Goal: Contribute content

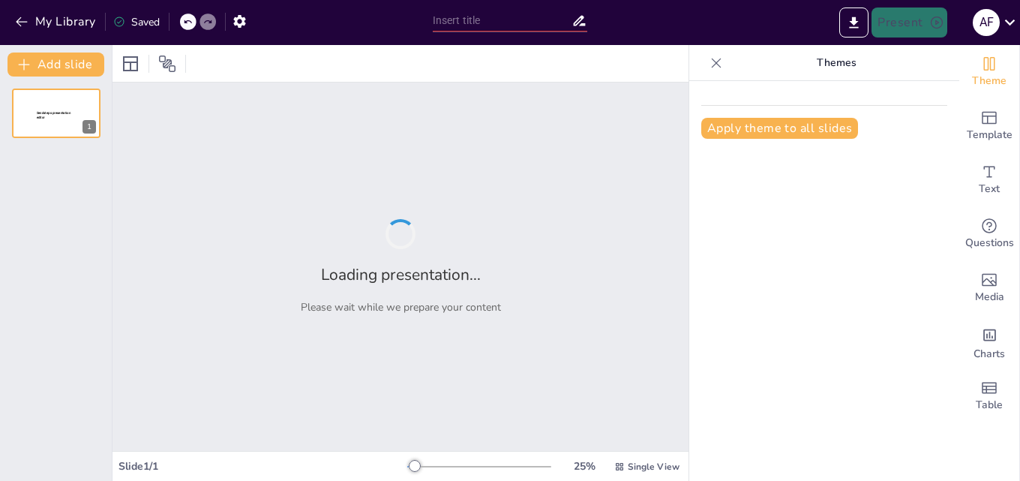
type input "Fisiopatología de la [MEDICAL_DATA] y Crónica en Animales"
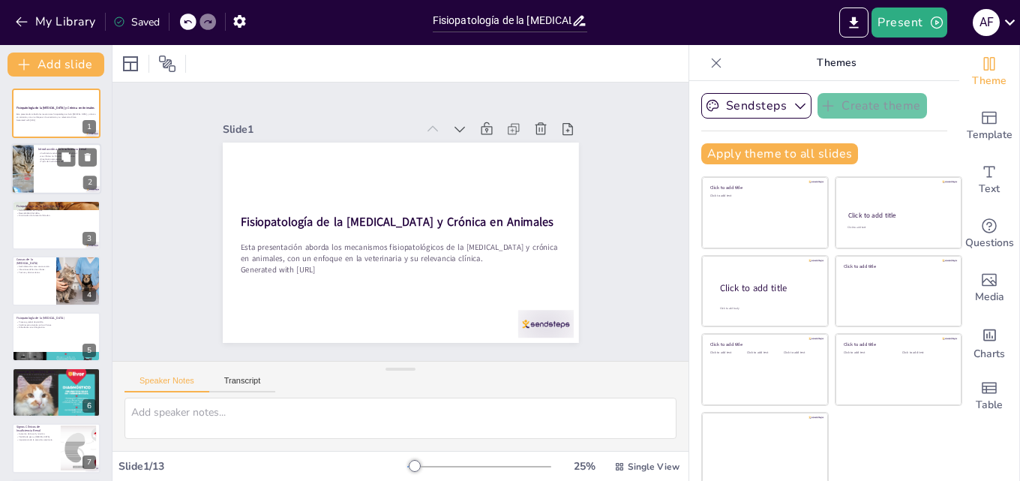
click at [31, 173] on div at bounding box center [22, 169] width 90 height 51
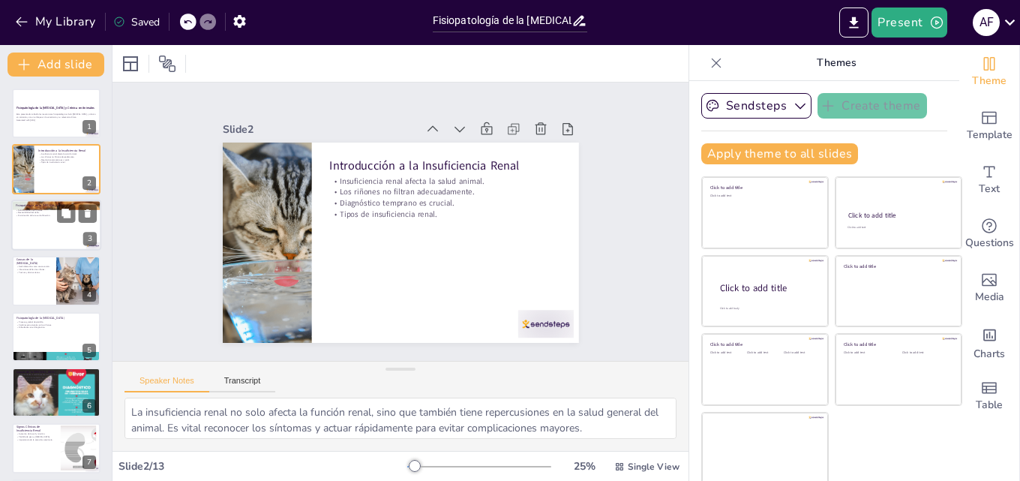
click at [36, 238] on div at bounding box center [56, 225] width 90 height 51
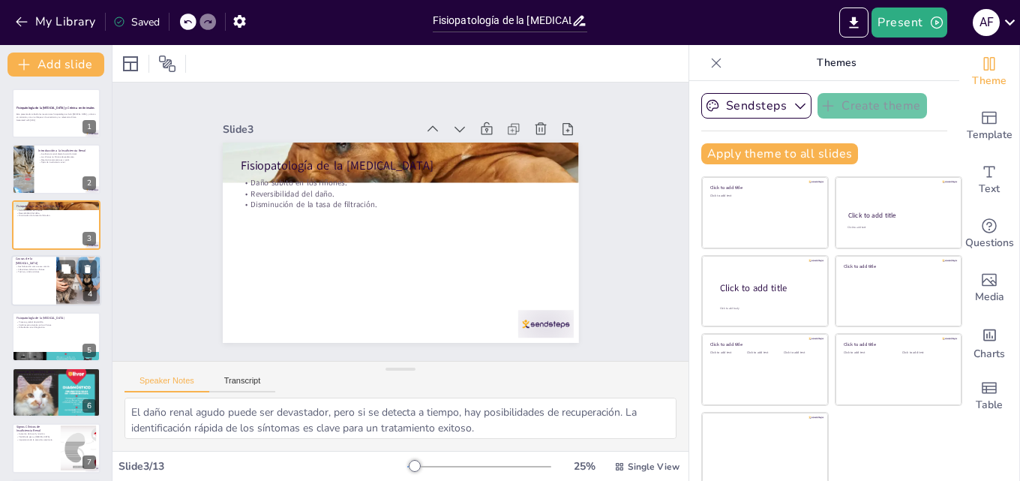
click at [38, 263] on p "Causas de la [MEDICAL_DATA]" at bounding box center [34, 261] width 36 height 8
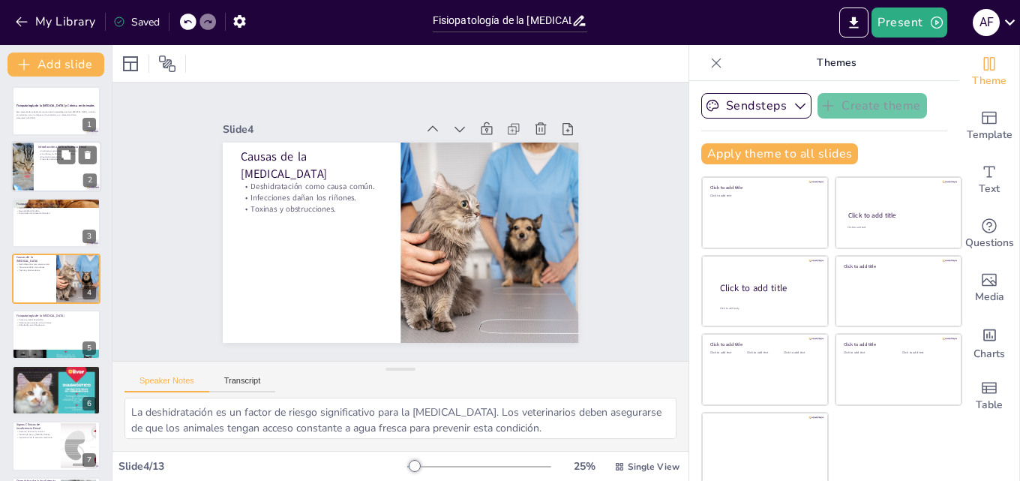
click at [18, 177] on div at bounding box center [22, 167] width 90 height 51
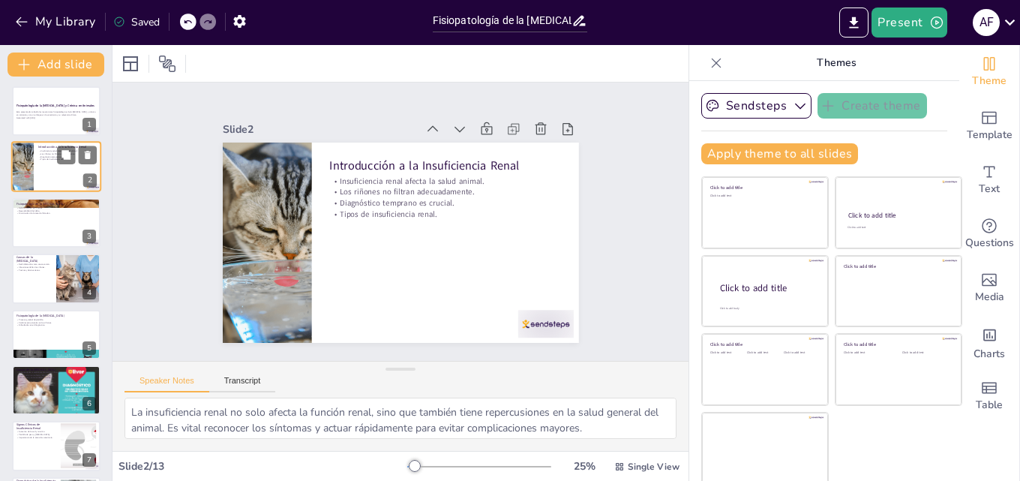
scroll to position [0, 0]
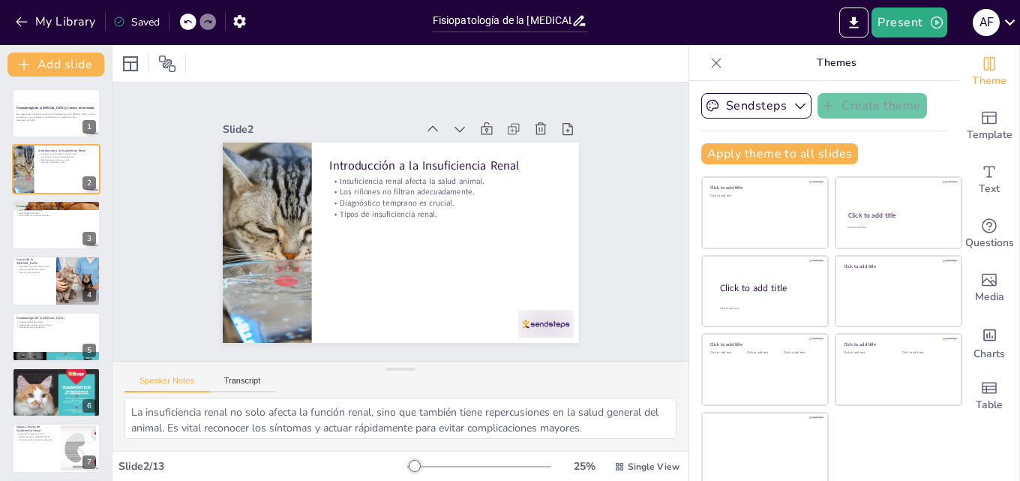
click at [8, 250] on div "Fisiopatología de la [MEDICAL_DATA] y Crónica en Animales Esta presentación abo…" at bounding box center [56, 448] width 112 height 719
click at [23, 250] on div "Fisiopatología de la [MEDICAL_DATA] Daño súbito en los riñones. Reversibilidad …" at bounding box center [56, 225] width 90 height 51
type textarea "El daño renal agudo puede ser devastador, pero si se detecta a tiempo, hay posi…"
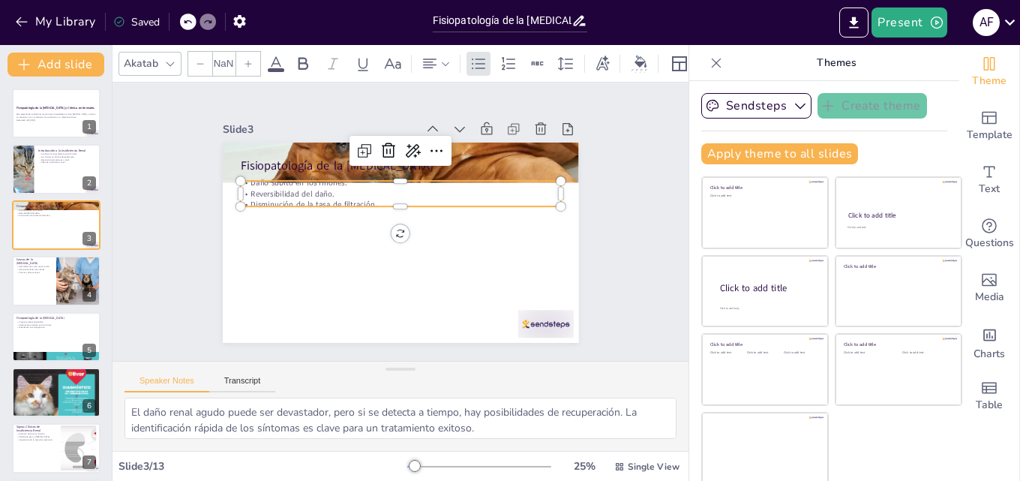
type input "32"
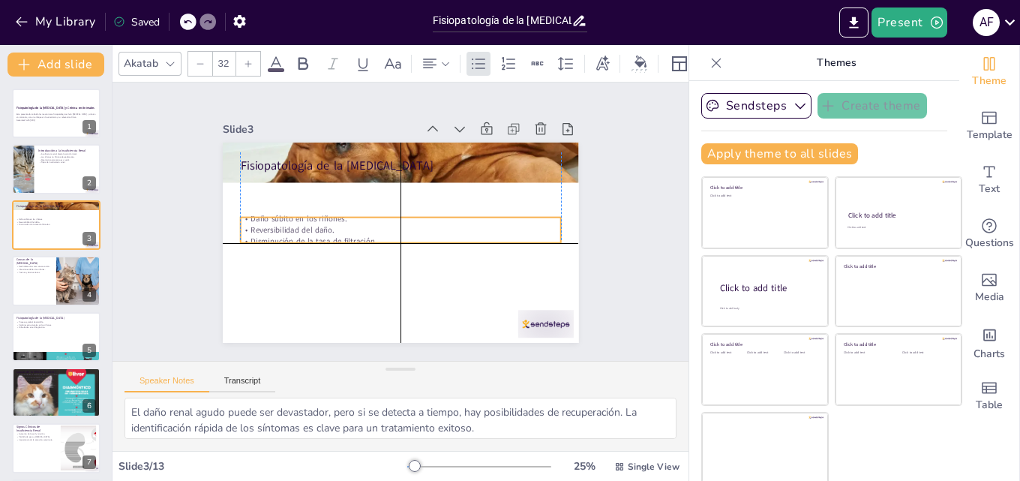
drag, startPoint x: 296, startPoint y: 186, endPoint x: 299, endPoint y: 224, distance: 37.6
click at [301, 220] on p "Reversibilidad del daño." at bounding box center [399, 229] width 316 height 77
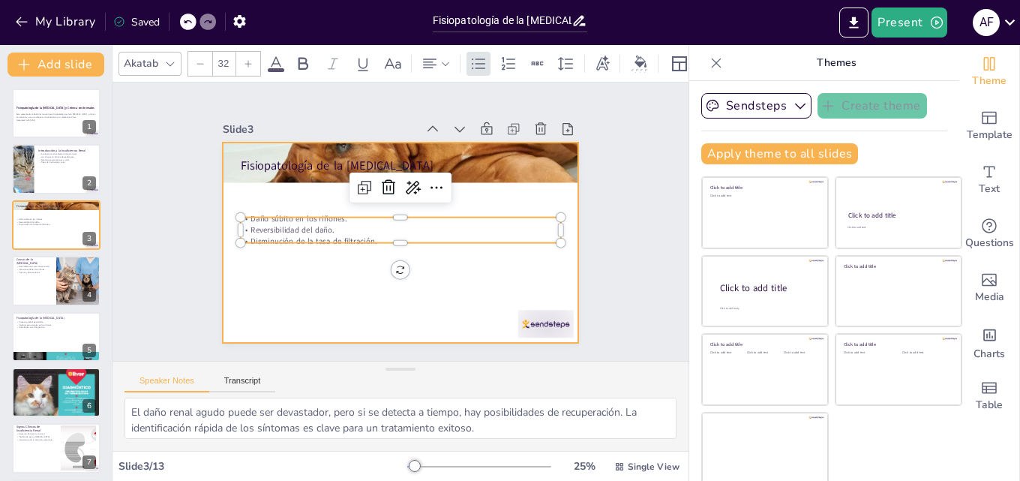
click at [293, 270] on div at bounding box center [396, 242] width 390 height 270
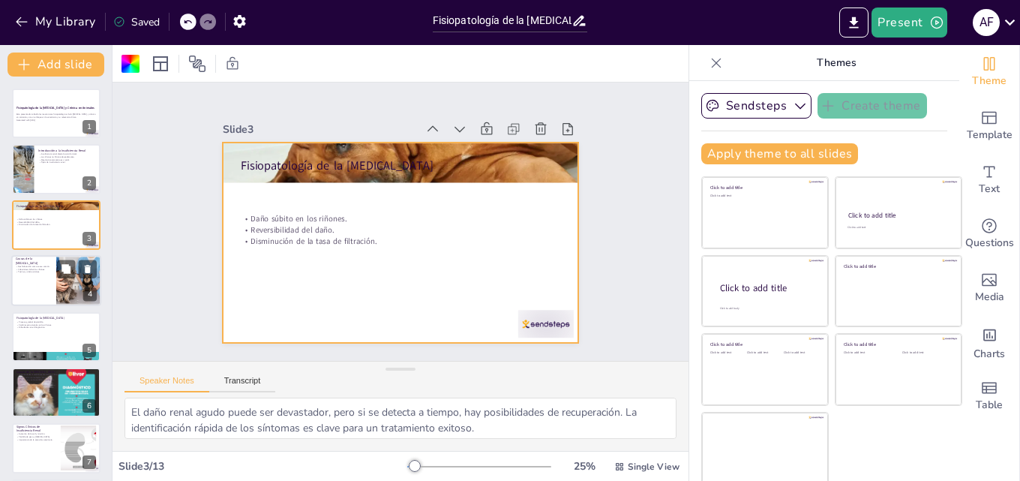
click at [65, 285] on div at bounding box center [79, 280] width 77 height 51
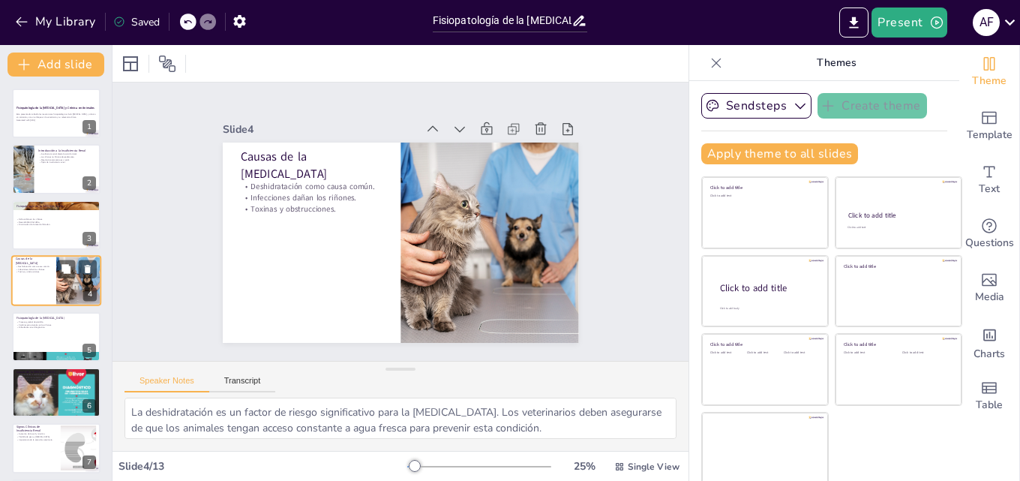
scroll to position [2, 0]
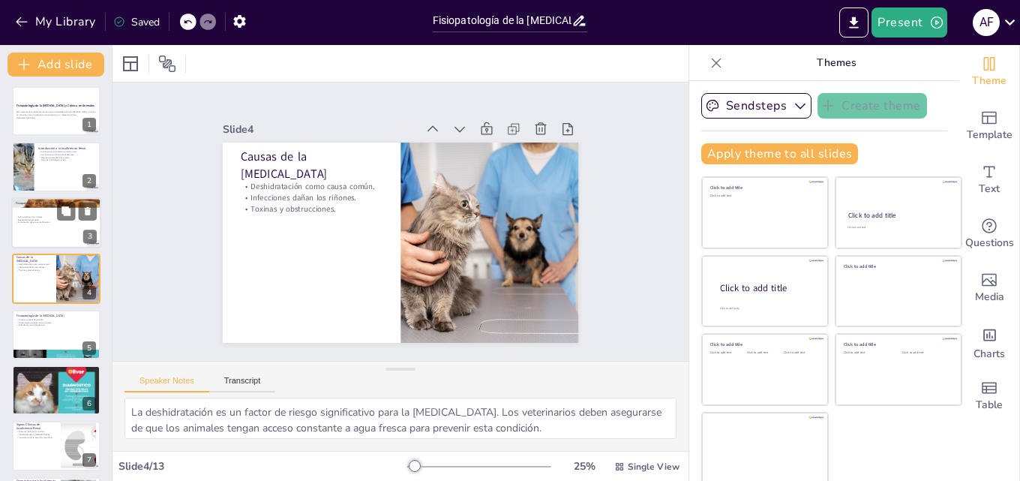
click at [29, 228] on div at bounding box center [56, 222] width 90 height 51
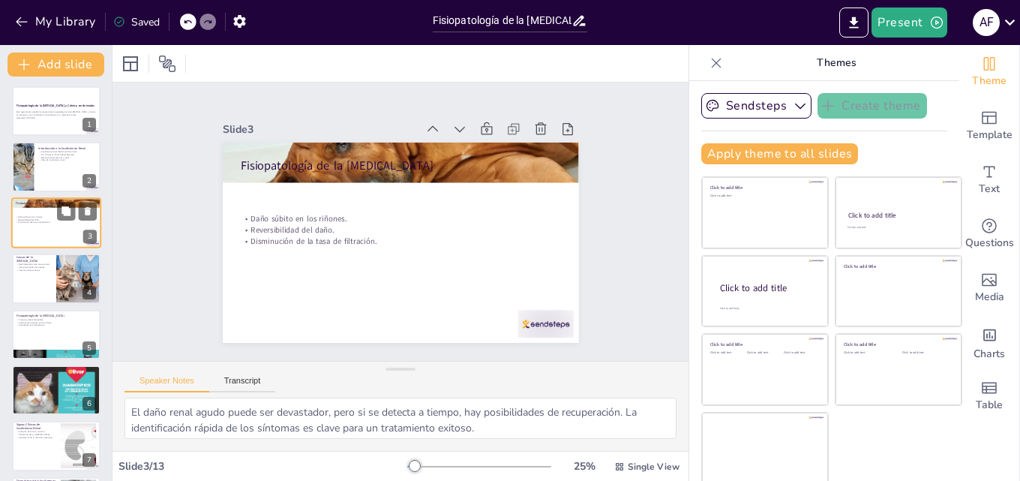
scroll to position [0, 0]
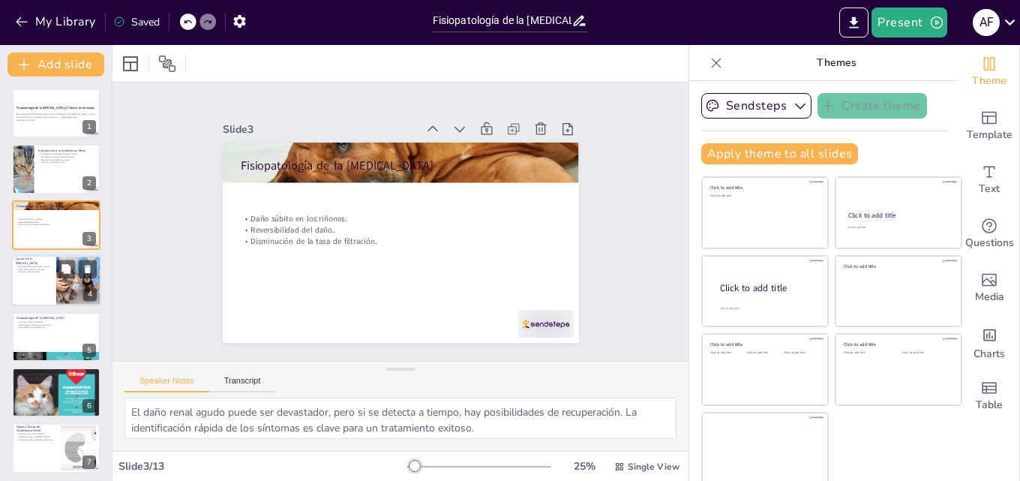
click at [36, 271] on p "Toxinas y obstrucciones." at bounding box center [34, 272] width 36 height 3
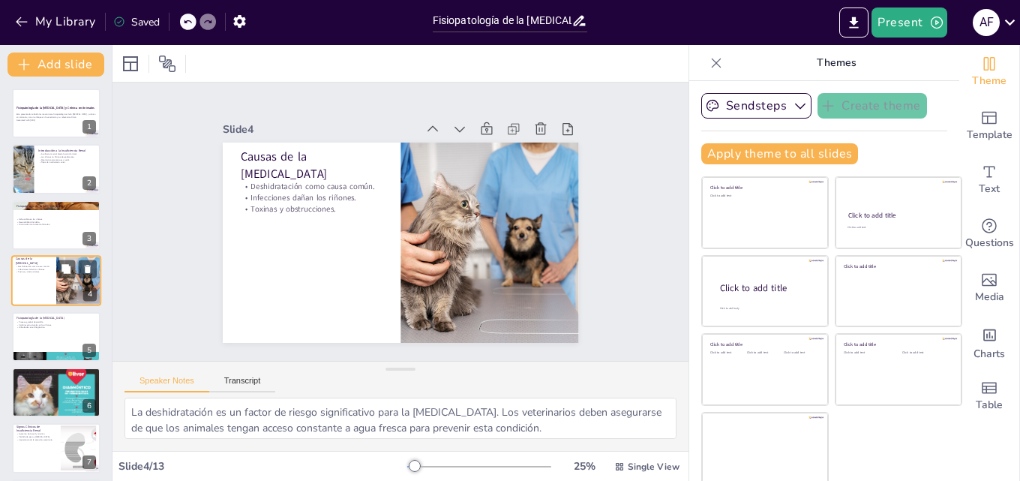
scroll to position [2, 0]
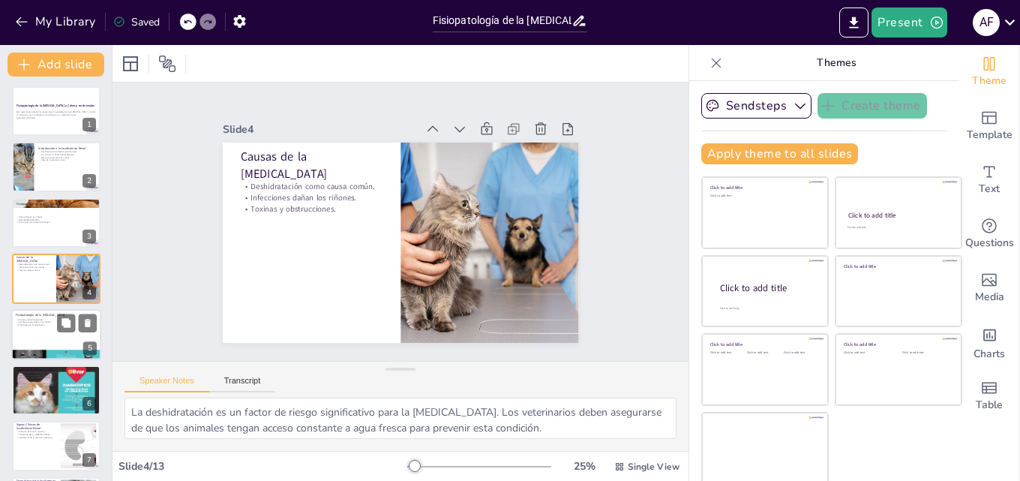
click at [36, 342] on div at bounding box center [56, 334] width 90 height 51
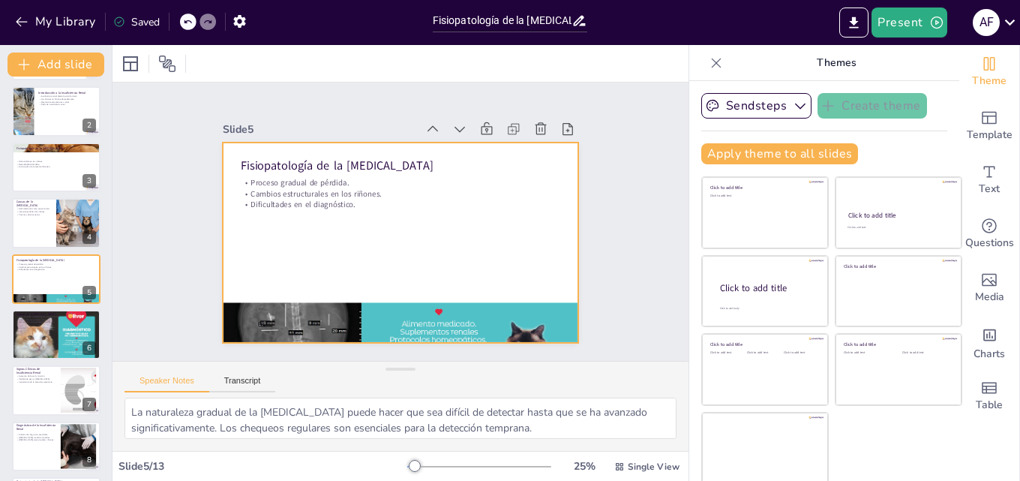
scroll to position [3, 0]
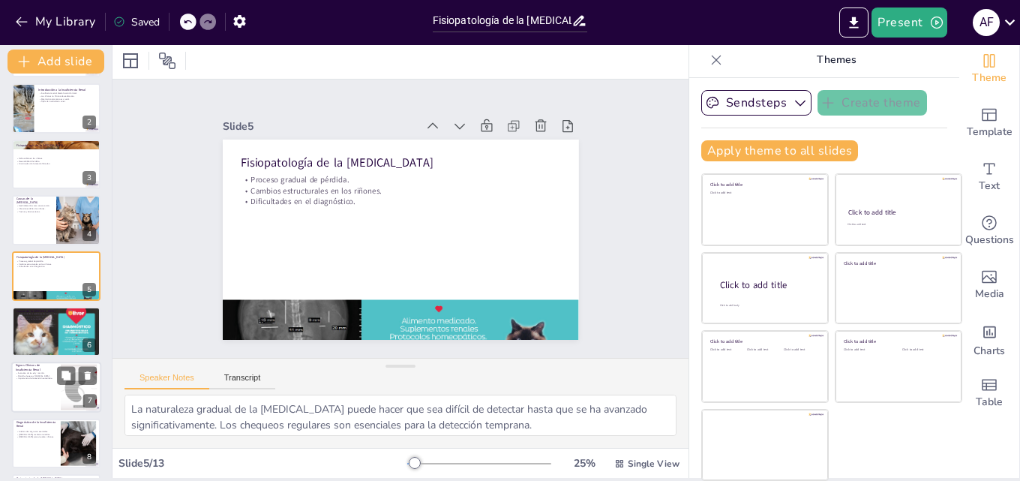
click at [43, 389] on div at bounding box center [56, 387] width 90 height 51
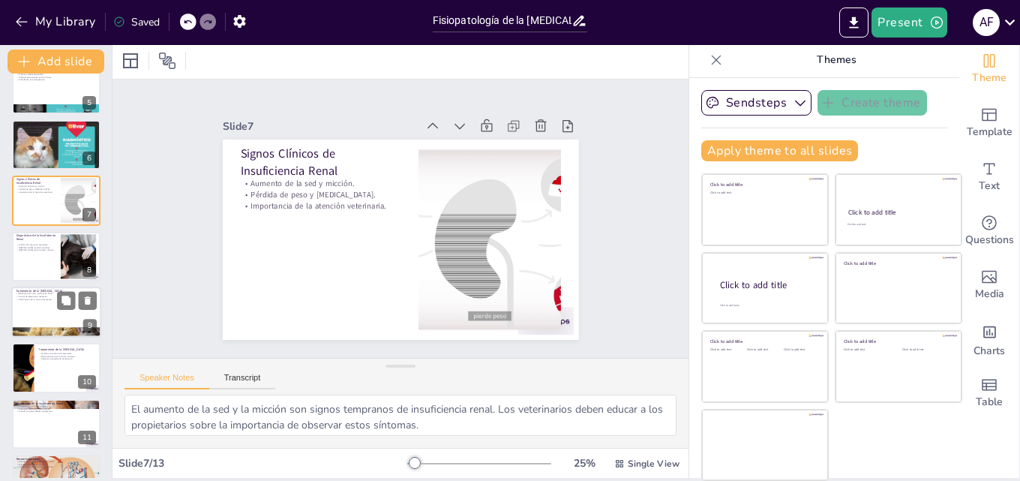
scroll to position [320, 0]
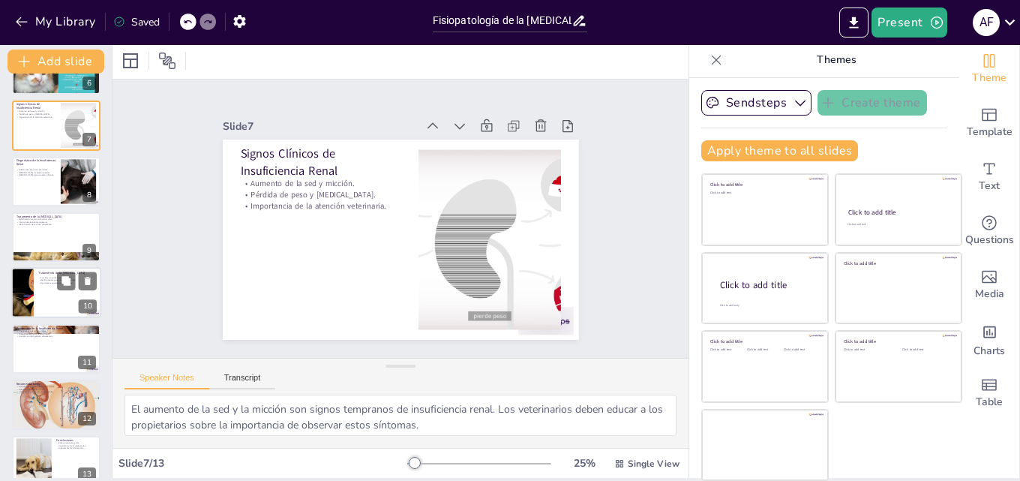
click at [47, 290] on div at bounding box center [56, 293] width 90 height 51
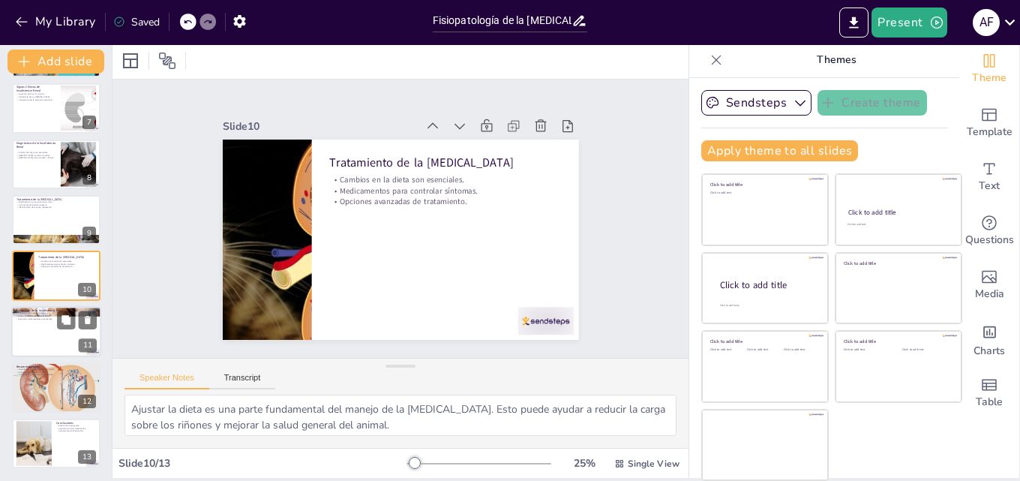
scroll to position [339, 0]
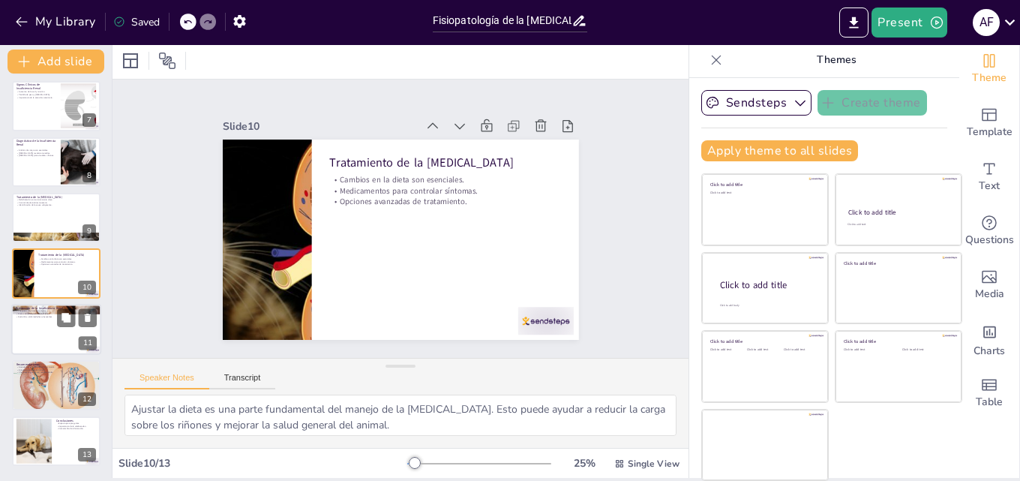
click at [47, 323] on div at bounding box center [56, 329] width 90 height 51
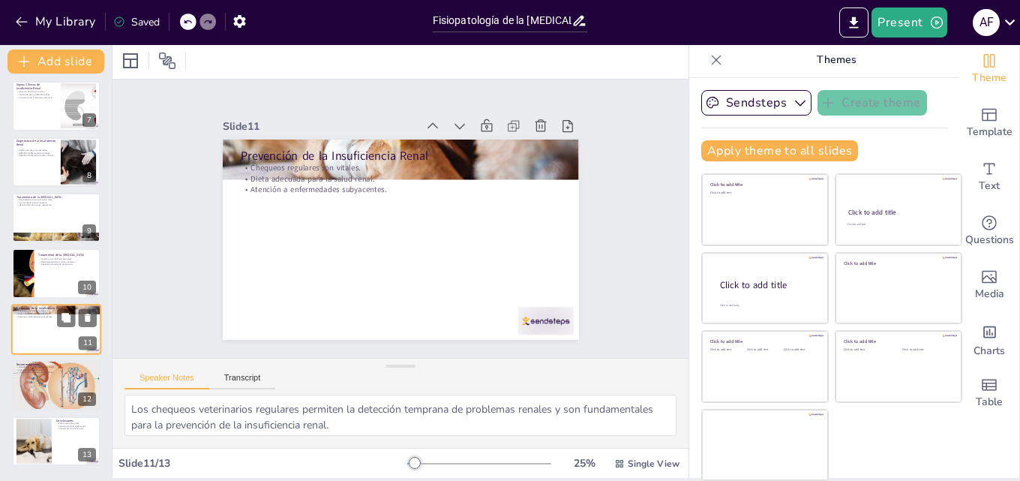
click at [47, 323] on div at bounding box center [56, 329] width 90 height 51
click at [49, 359] on div "Fisiopatología de la [MEDICAL_DATA] y Crónica en Animales Esta presentación abo…" at bounding box center [56, 105] width 112 height 719
click at [49, 374] on div at bounding box center [56, 384] width 114 height 51
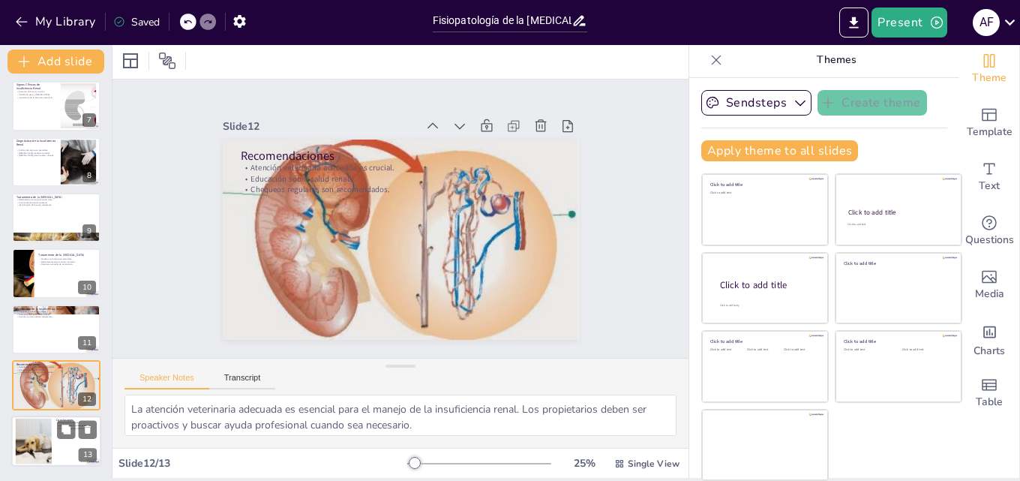
click at [48, 428] on div at bounding box center [33, 441] width 68 height 46
type textarea "Este es un momento para que los participantes hagan preguntas y aclaren cualqui…"
